Goal: Transaction & Acquisition: Purchase product/service

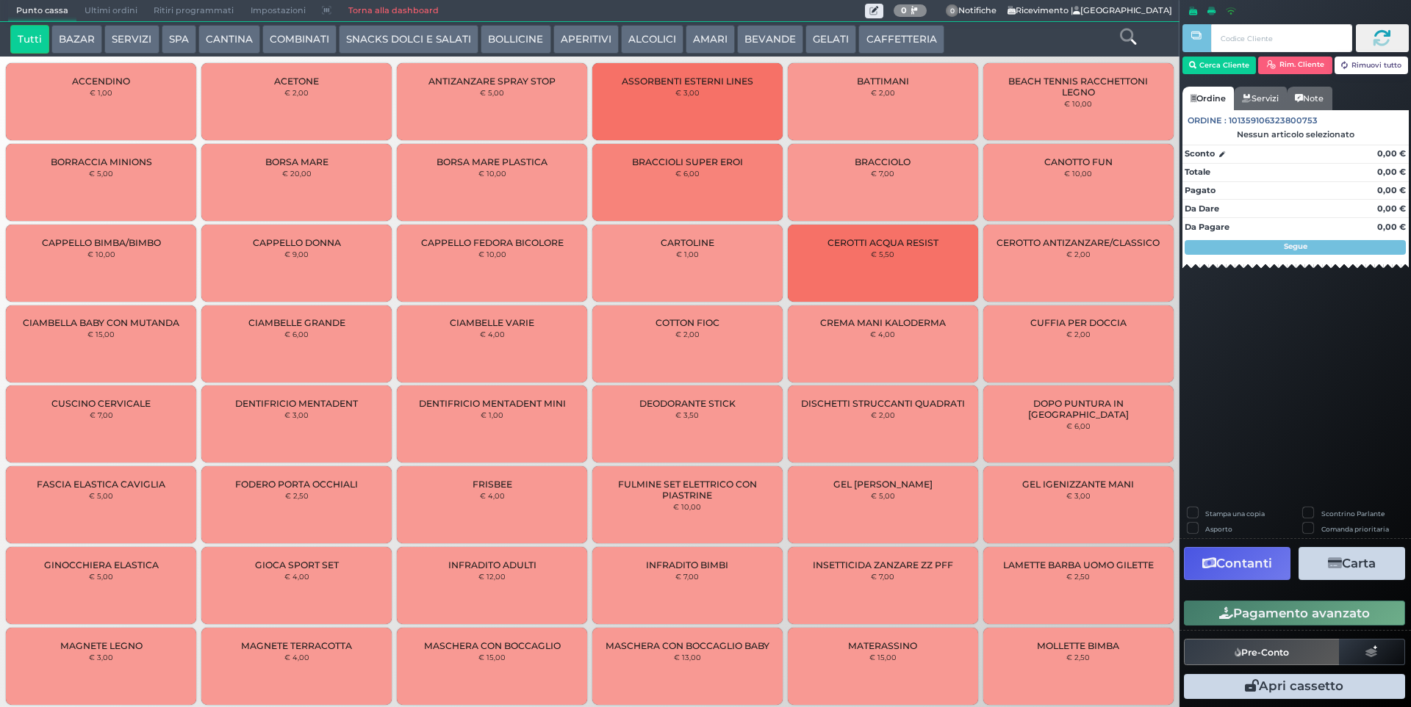
click at [128, 40] on button "SERVIZI" at bounding box center [131, 39] width 54 height 29
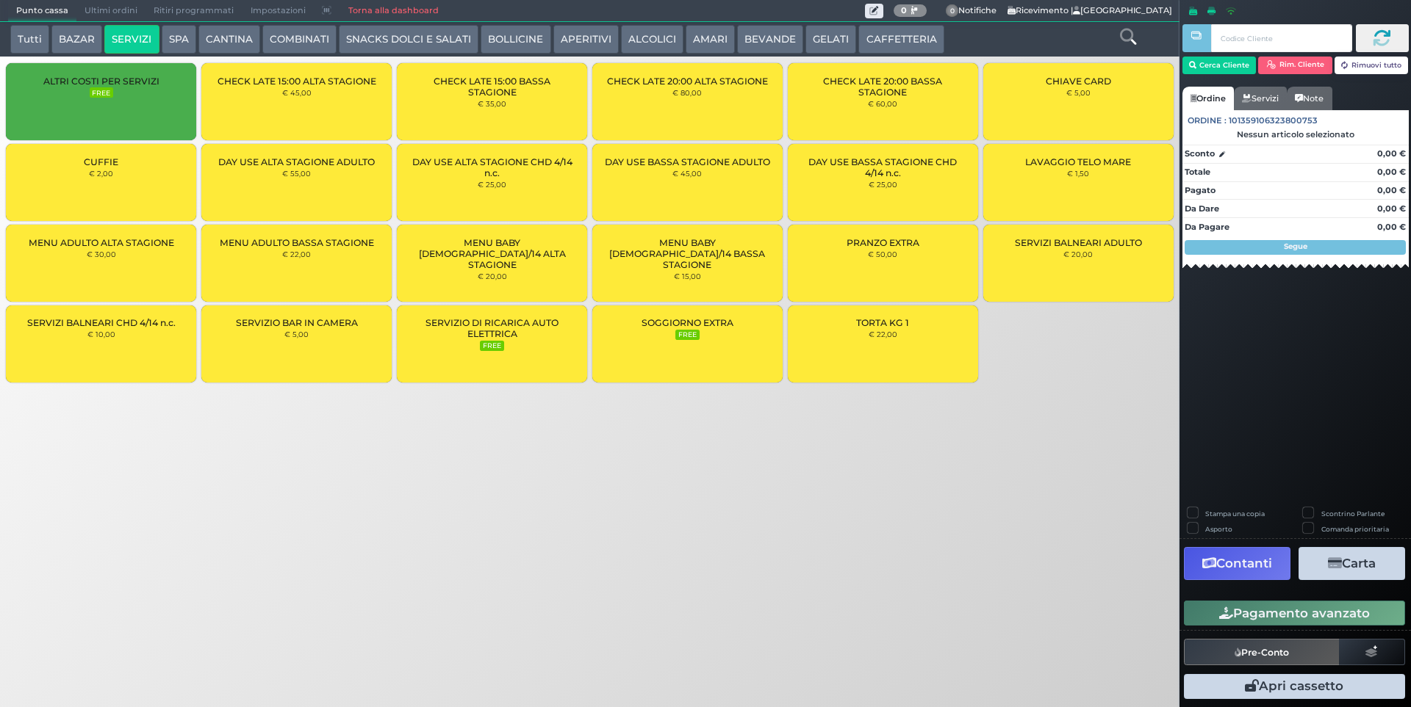
click at [337, 270] on div "MENU ADULTO BASSA STAGIONE € 22,00" at bounding box center [296, 263] width 190 height 77
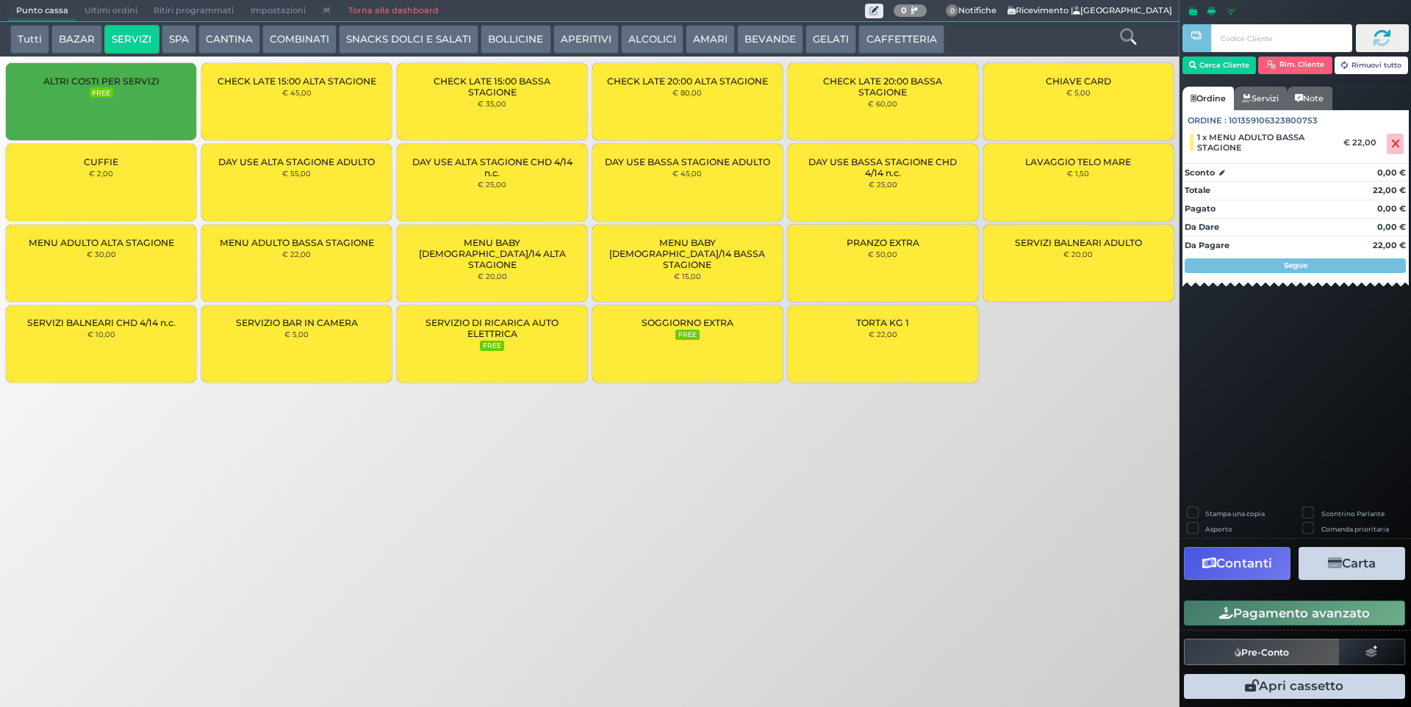
click at [337, 270] on div "MENU ADULTO BASSA STAGIONE € 22,00" at bounding box center [296, 263] width 190 height 77
click at [738, 269] on div "MENU BABY [DEMOGRAPHIC_DATA]/14 BASSA STAGIONE € 15,00" at bounding box center [687, 263] width 190 height 77
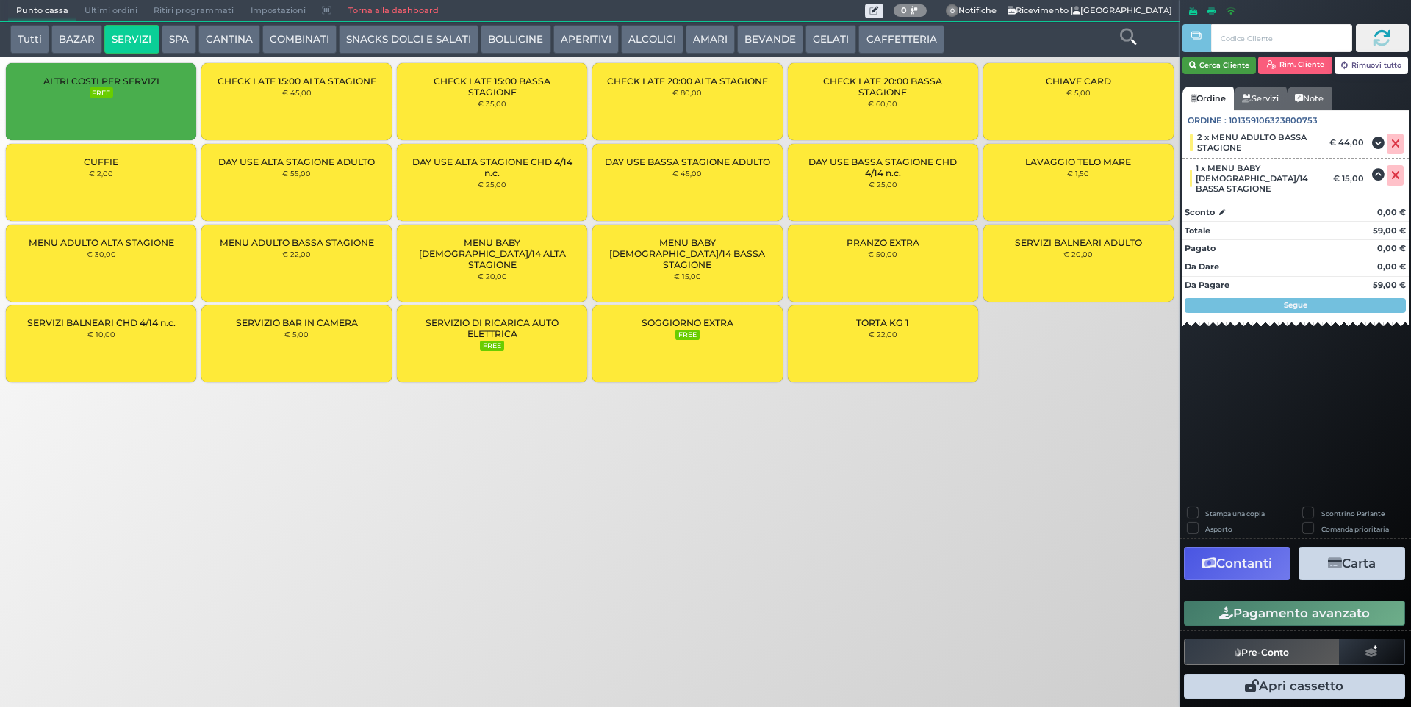
click at [1229, 60] on button "Cerca Cliente" at bounding box center [1219, 66] width 74 height 18
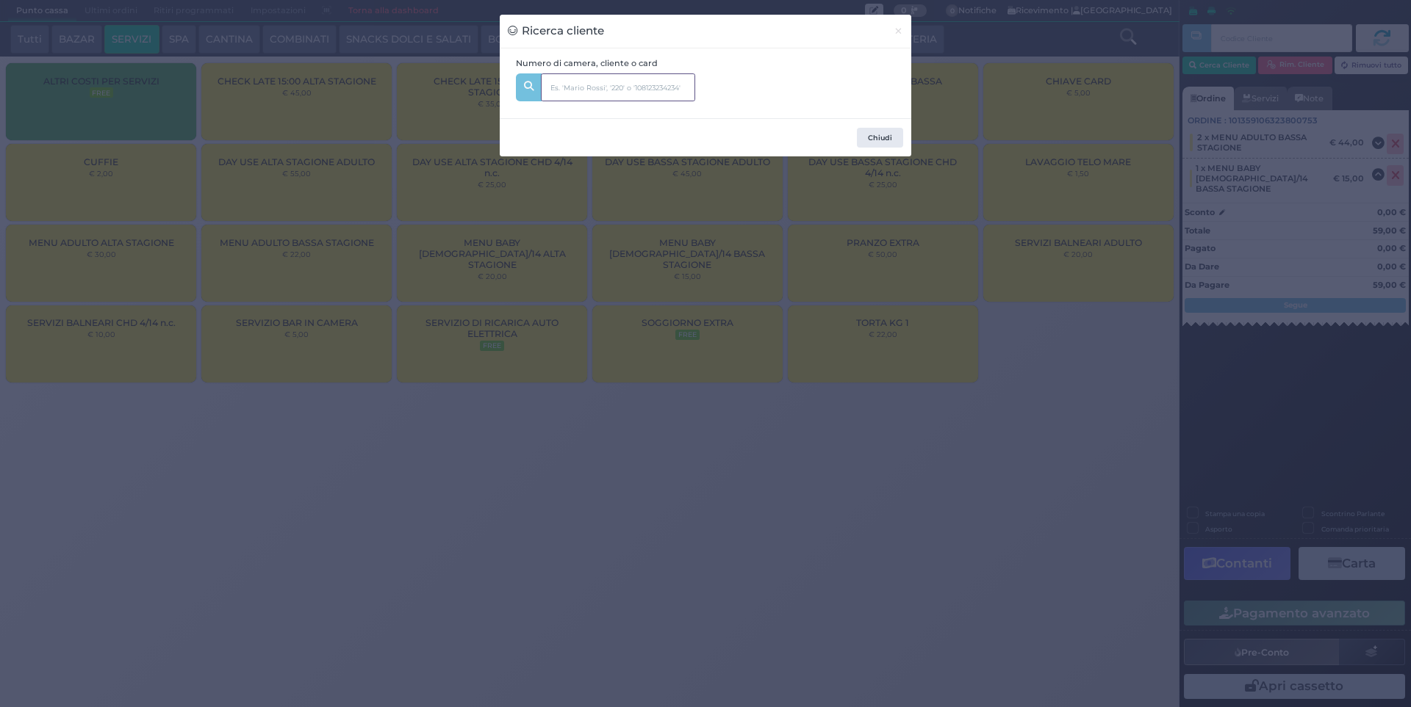
click at [604, 90] on input "text" at bounding box center [618, 87] width 154 height 28
type input "310"
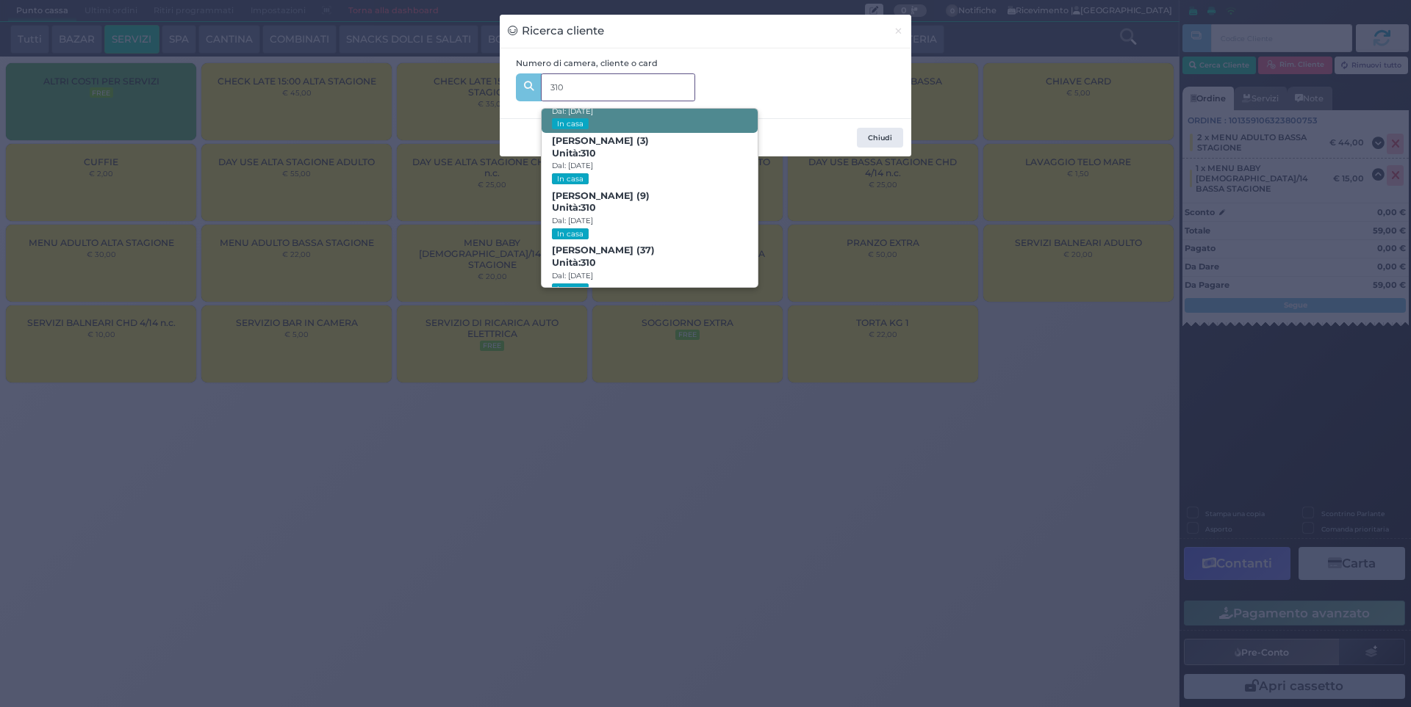
scroll to position [70, 0]
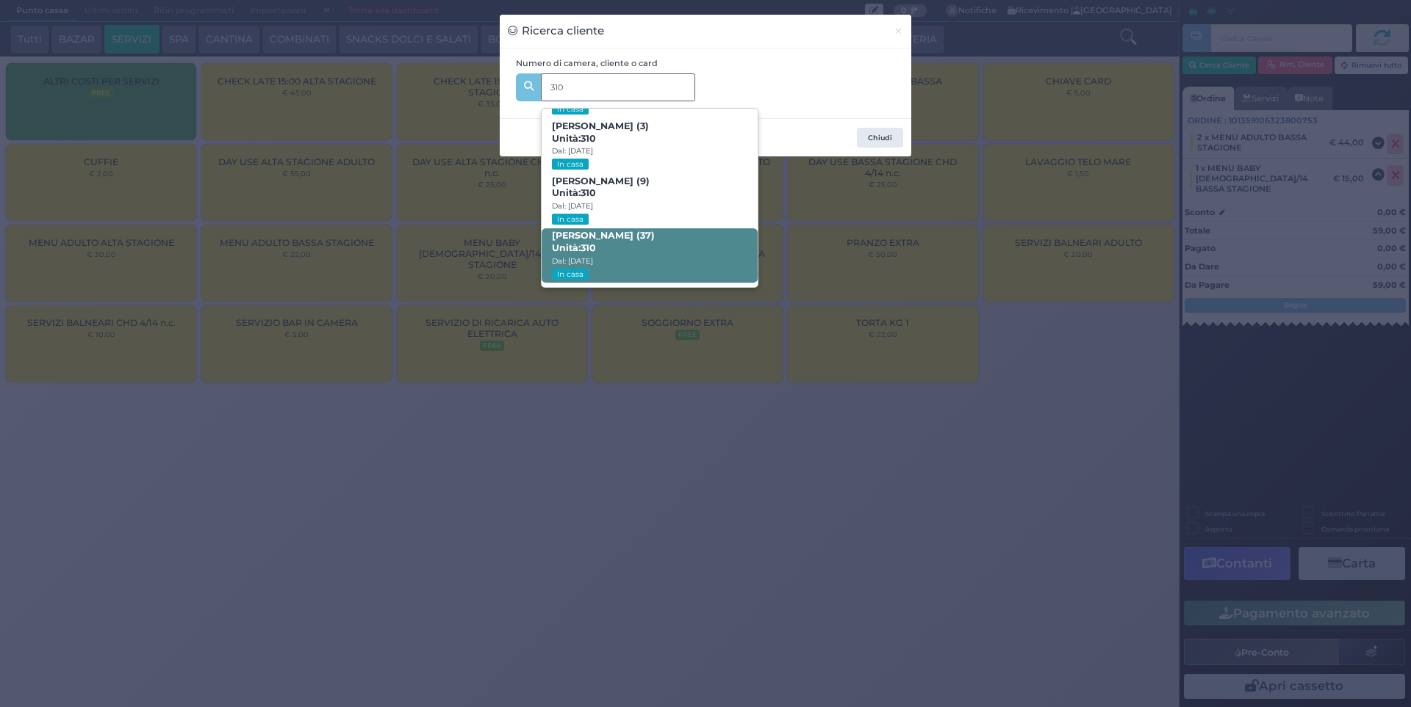
click at [669, 249] on span "[PERSON_NAME] (37) Unità: 310 Dal: [DATE] In casa" at bounding box center [648, 255] width 215 height 55
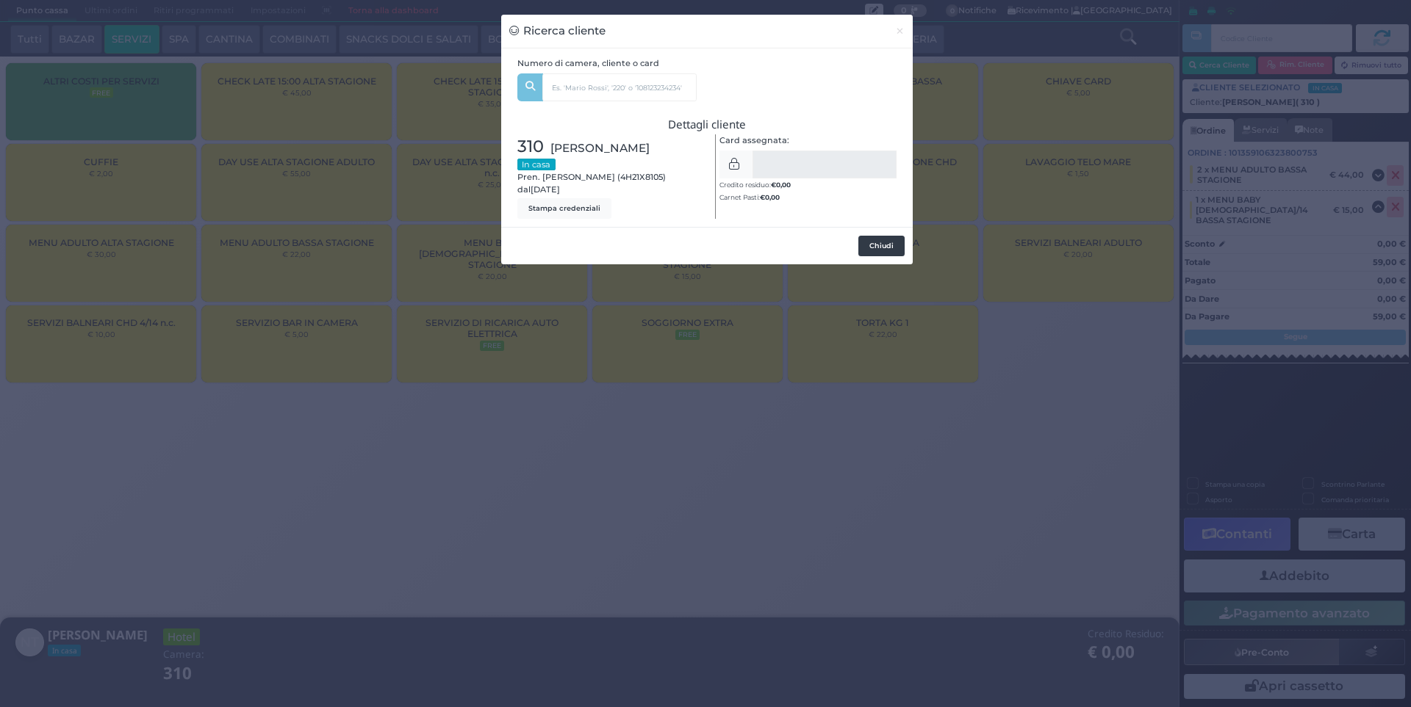
click at [891, 248] on button "Chiudi" at bounding box center [881, 246] width 46 height 21
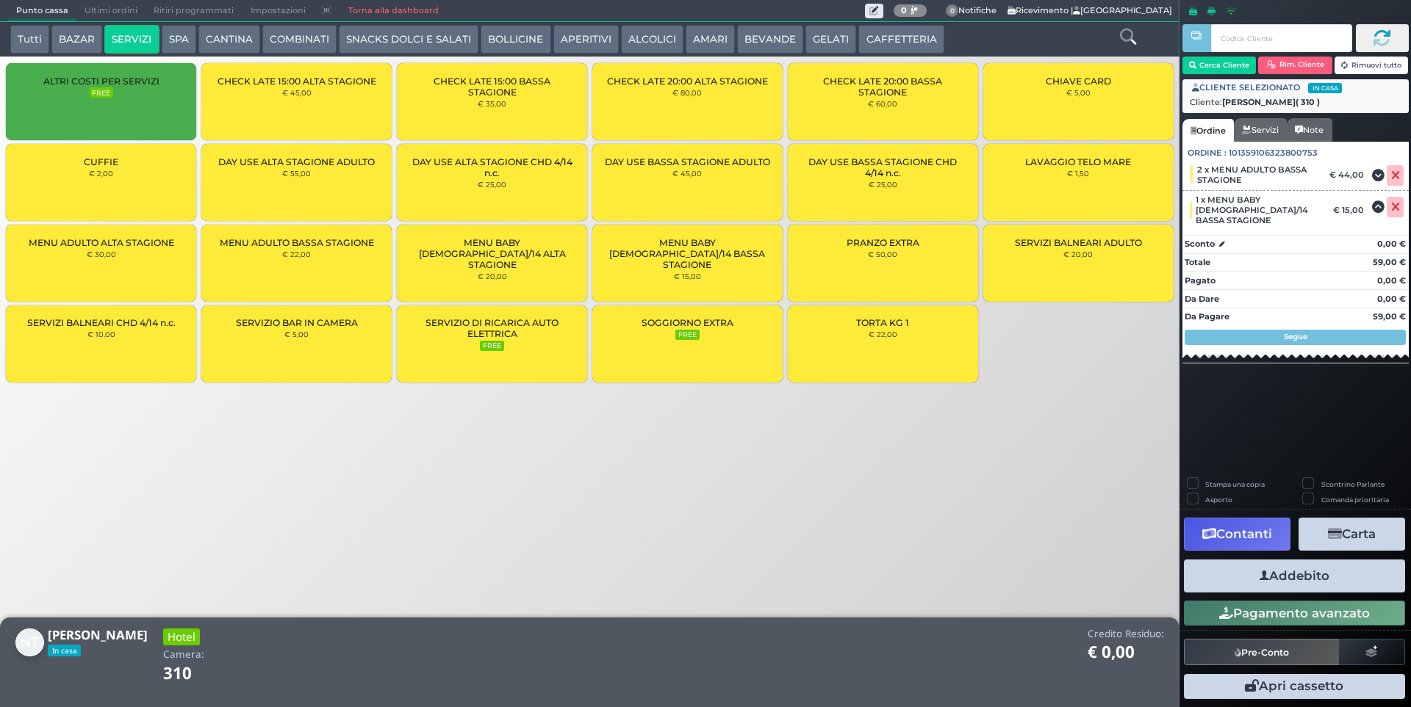
click at [1311, 572] on button "Addebito" at bounding box center [1294, 576] width 221 height 33
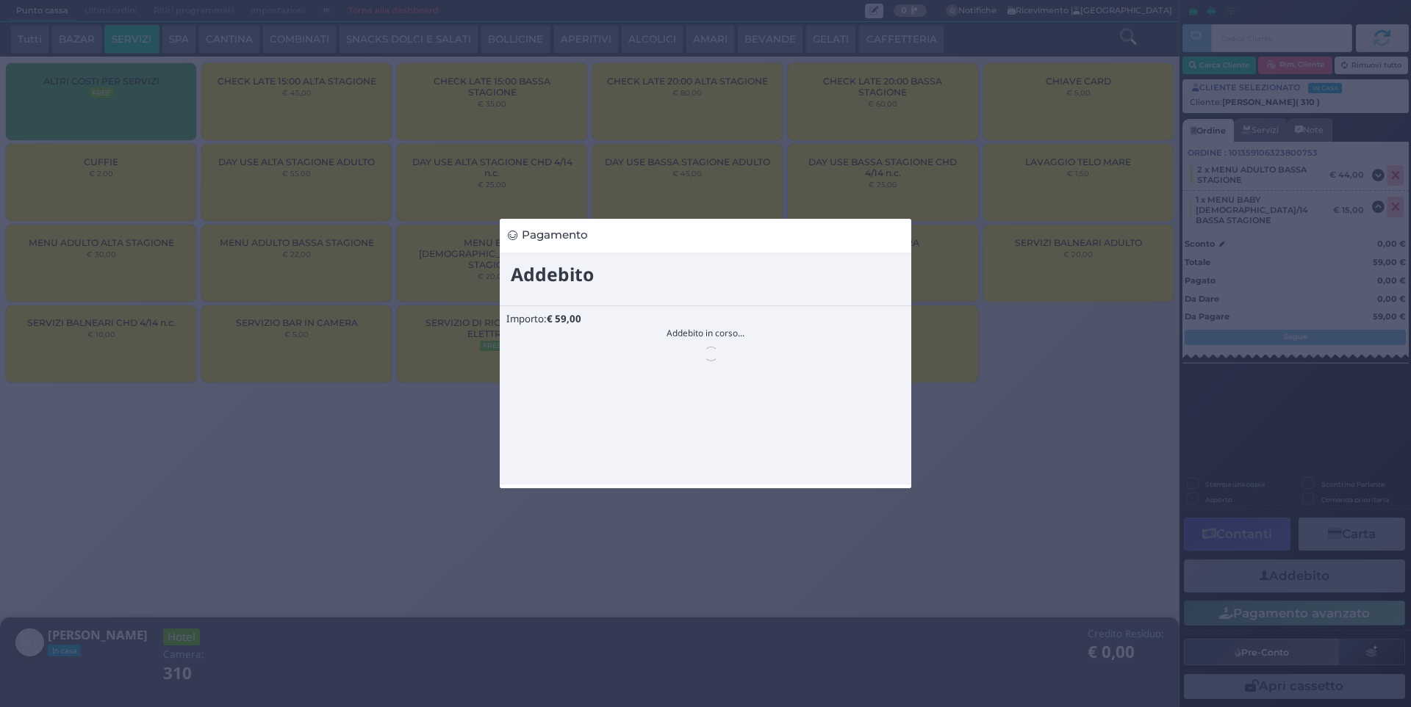
scroll to position [0, 0]
